Goal: Navigation & Orientation: Find specific page/section

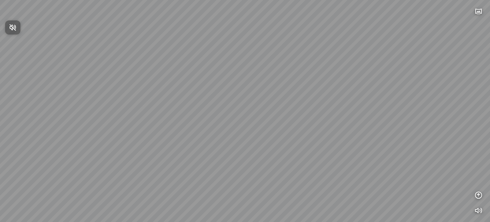
click at [11, 28] on icon "button" at bounding box center [13, 28] width 8 height 8
drag, startPoint x: 161, startPoint y: 131, endPoint x: 277, endPoint y: 68, distance: 132.7
click at [249, 75] on div "Tổng thể The Sea [GEOGRAPHIC_DATA] [GEOGRAPHIC_DATA]" at bounding box center [245, 111] width 490 height 222
click at [299, 160] on div "Tổng thể The Sea [GEOGRAPHIC_DATA] [GEOGRAPHIC_DATA]" at bounding box center [245, 111] width 490 height 222
click at [321, 165] on div "Tổng thể The Sea [GEOGRAPHIC_DATA] [GEOGRAPHIC_DATA]" at bounding box center [245, 111] width 490 height 222
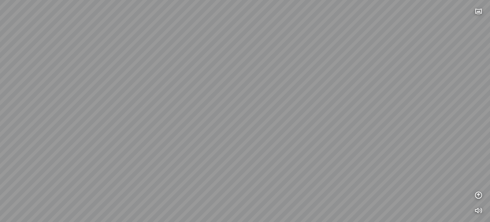
click at [321, 165] on div "Tổng thể The Sea [GEOGRAPHIC_DATA] [GEOGRAPHIC_DATA]" at bounding box center [245, 111] width 490 height 222
drag, startPoint x: 224, startPoint y: 110, endPoint x: 78, endPoint y: 60, distance: 154.7
click at [78, 60] on div "Tổng thể The Sea [GEOGRAPHIC_DATA] [GEOGRAPHIC_DATA]" at bounding box center [245, 111] width 490 height 222
drag, startPoint x: 57, startPoint y: 98, endPoint x: 67, endPoint y: 107, distance: 13.8
click at [67, 107] on div "Tổng thể The Sea [GEOGRAPHIC_DATA] [GEOGRAPHIC_DATA]" at bounding box center [245, 111] width 490 height 222
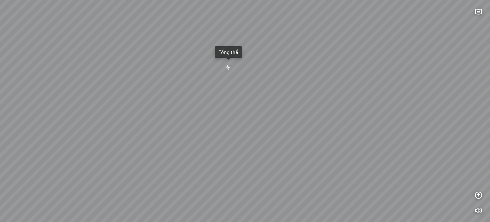
click at [82, 97] on div "Tổng thể The Sea [GEOGRAPHIC_DATA] [GEOGRAPHIC_DATA]" at bounding box center [245, 111] width 490 height 222
drag, startPoint x: 146, startPoint y: 129, endPoint x: 160, endPoint y: 94, distance: 37.5
click at [160, 94] on div "Tổng thể The Sea [GEOGRAPHIC_DATA] [GEOGRAPHIC_DATA]" at bounding box center [245, 111] width 490 height 222
drag, startPoint x: 222, startPoint y: 130, endPoint x: 146, endPoint y: 145, distance: 77.7
click at [146, 145] on div "Tổng thể The Sea [GEOGRAPHIC_DATA] [GEOGRAPHIC_DATA]" at bounding box center [245, 111] width 490 height 222
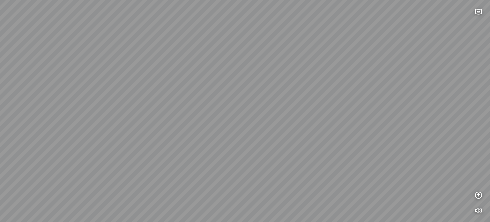
drag, startPoint x: 430, startPoint y: 121, endPoint x: 407, endPoint y: 110, distance: 25.5
click at [337, 121] on div "Tổng thể The Sea [GEOGRAPHIC_DATA] [GEOGRAPHIC_DATA]" at bounding box center [245, 111] width 490 height 222
click at [337, 88] on div "Tổng thể The Sea [GEOGRAPHIC_DATA] [GEOGRAPHIC_DATA]" at bounding box center [245, 111] width 490 height 222
drag, startPoint x: 460, startPoint y: 90, endPoint x: 420, endPoint y: 76, distance: 42.4
click at [337, 87] on div "Tổng thể The Sea [GEOGRAPHIC_DATA] [GEOGRAPHIC_DATA]" at bounding box center [245, 111] width 490 height 222
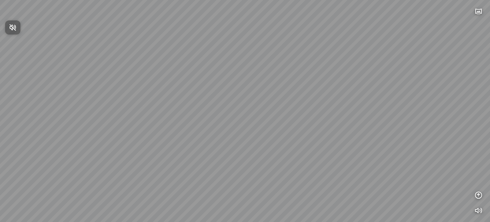
click at [477, 10] on div at bounding box center [245, 111] width 490 height 222
click at [477, 10] on icon "button" at bounding box center [478, 12] width 8 height 8
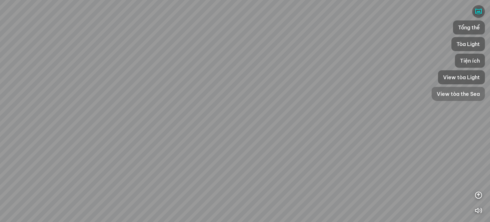
click at [469, 89] on div "View tòa the Sea" at bounding box center [457, 94] width 53 height 14
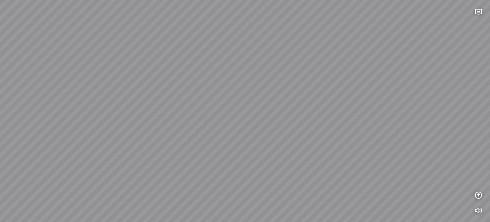
drag, startPoint x: 401, startPoint y: 125, endPoint x: 280, endPoint y: 108, distance: 122.0
click at [280, 108] on div "The Sea" at bounding box center [245, 111] width 490 height 222
drag, startPoint x: 304, startPoint y: 73, endPoint x: 404, endPoint y: 75, distance: 100.8
click at [356, 44] on div "The Sea" at bounding box center [245, 111] width 490 height 222
click at [313, 77] on div "The Sea" at bounding box center [245, 111] width 490 height 222
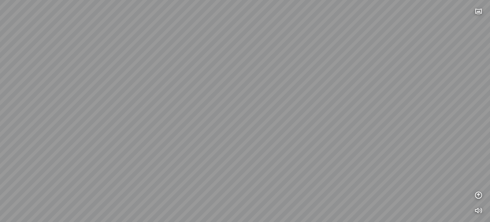
drag, startPoint x: 313, startPoint y: 77, endPoint x: 330, endPoint y: 101, distance: 29.5
click at [330, 101] on div "The Sea" at bounding box center [245, 111] width 490 height 222
click at [473, 8] on button "button" at bounding box center [478, 11] width 13 height 13
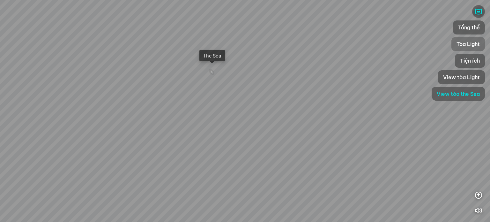
click at [473, 42] on span "Tòa Light" at bounding box center [467, 44] width 23 height 8
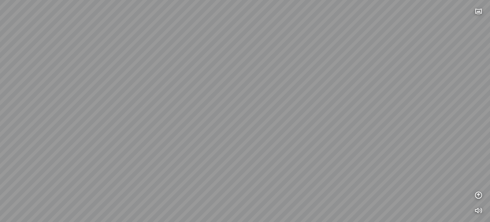
drag, startPoint x: 384, startPoint y: 133, endPoint x: 293, endPoint y: 130, distance: 90.3
click at [293, 130] on div "Sea Tower Sand Tower Quảng trường The Wind" at bounding box center [245, 111] width 490 height 222
